Goal: Find specific page/section: Find specific page/section

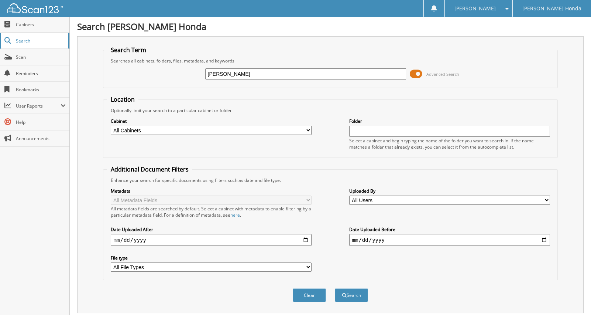
type input "[PERSON_NAME]"
click at [335, 288] on button "Search" at bounding box center [351, 295] width 33 height 14
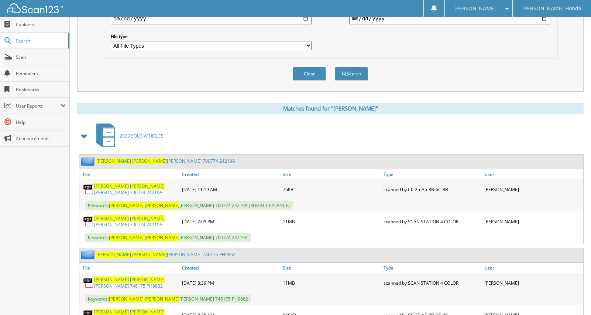
scroll to position [222, 0]
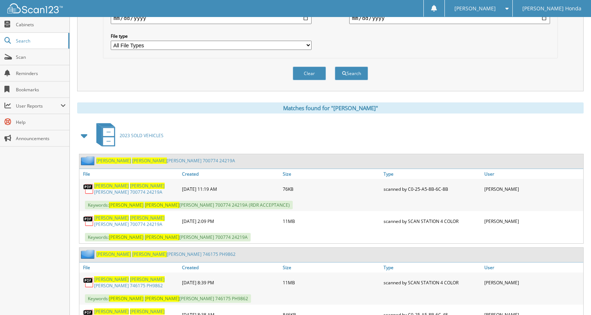
click at [137, 214] on link "[PERSON_NAME] [PERSON_NAME] 700774 24219A" at bounding box center [136, 220] width 84 height 13
